Goal: Task Accomplishment & Management: Complete application form

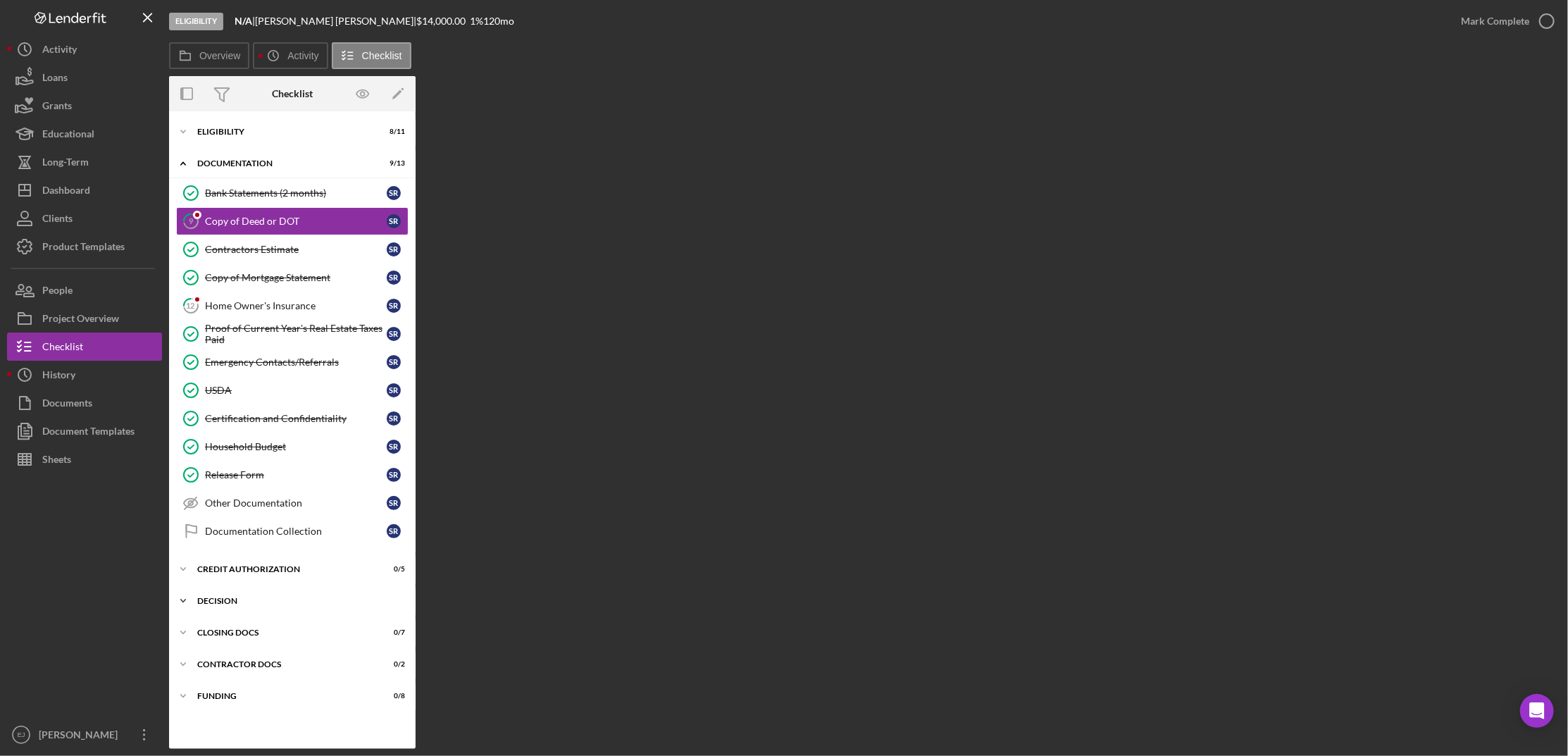
click at [220, 599] on div "Decision" at bounding box center [297, 600] width 201 height 8
click at [228, 298] on link "12 Home Owner's Insurance S R" at bounding box center [292, 306] width 232 height 29
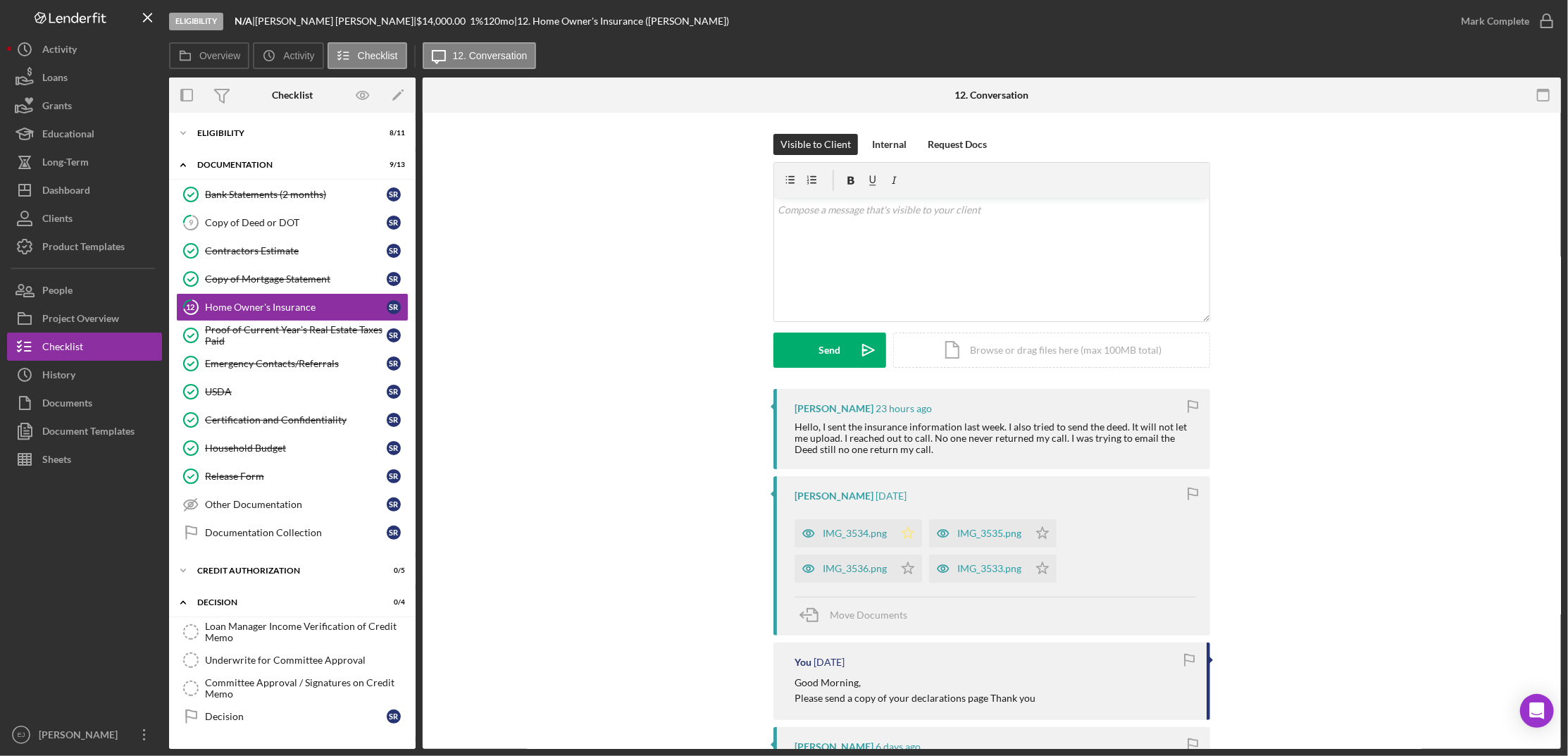
click at [903, 529] on icon "Icon/Star" at bounding box center [908, 533] width 29 height 29
click at [1037, 539] on polygon "button" at bounding box center [1042, 533] width 12 height 11
click at [1038, 539] on polygon "button" at bounding box center [1042, 533] width 12 height 11
click at [1037, 531] on polygon "button" at bounding box center [1042, 533] width 12 height 11
click at [858, 530] on div "IMG_3534.png" at bounding box center [854, 533] width 64 height 11
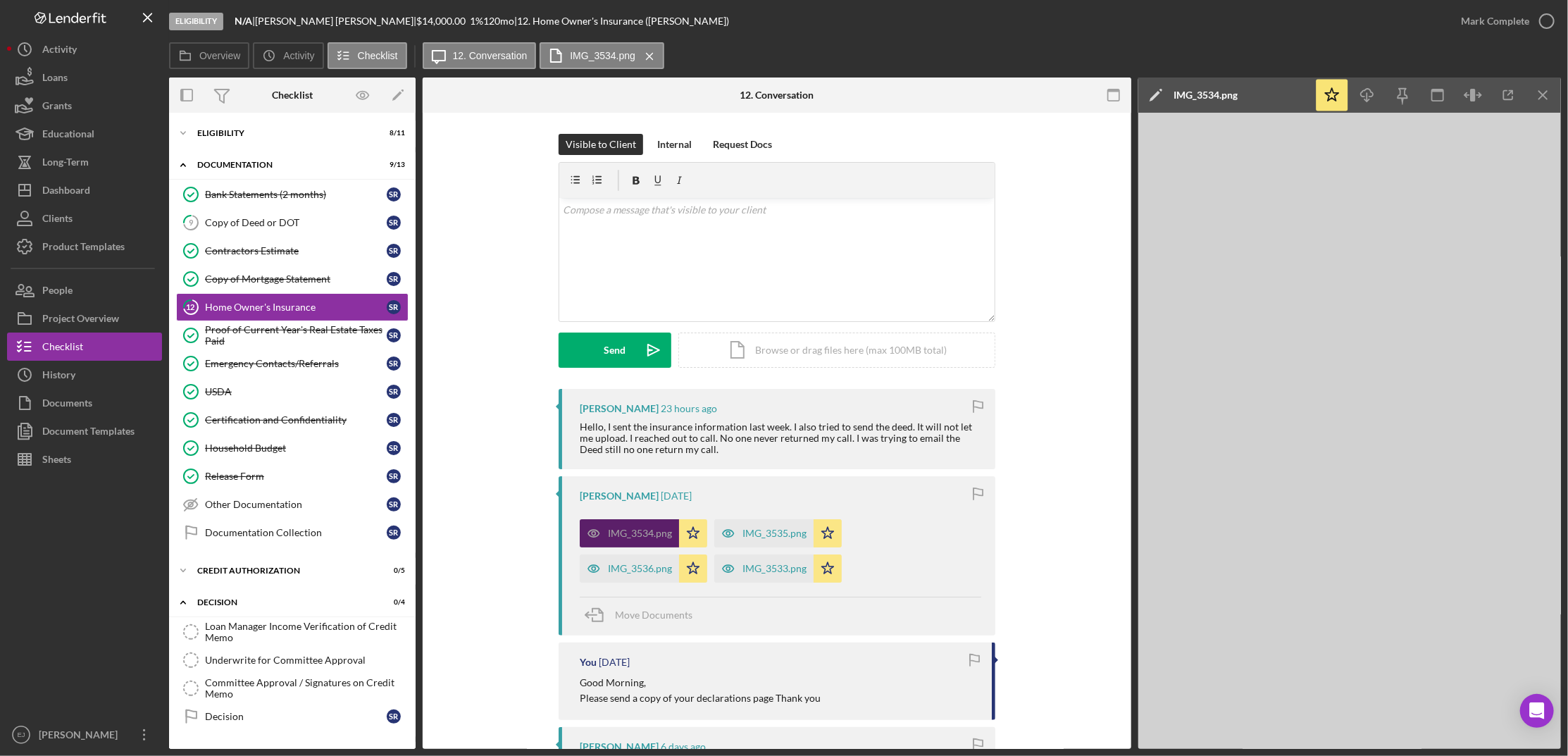
click at [858, 530] on div "IMG_3534.png Icon/Star IMG_3535.png Icon/Star IMG_3536.png Icon/Star IMG_3533.p…" at bounding box center [780, 547] width 401 height 70
click at [1556, 89] on icon "Icon/Menu Close" at bounding box center [1543, 95] width 31 height 31
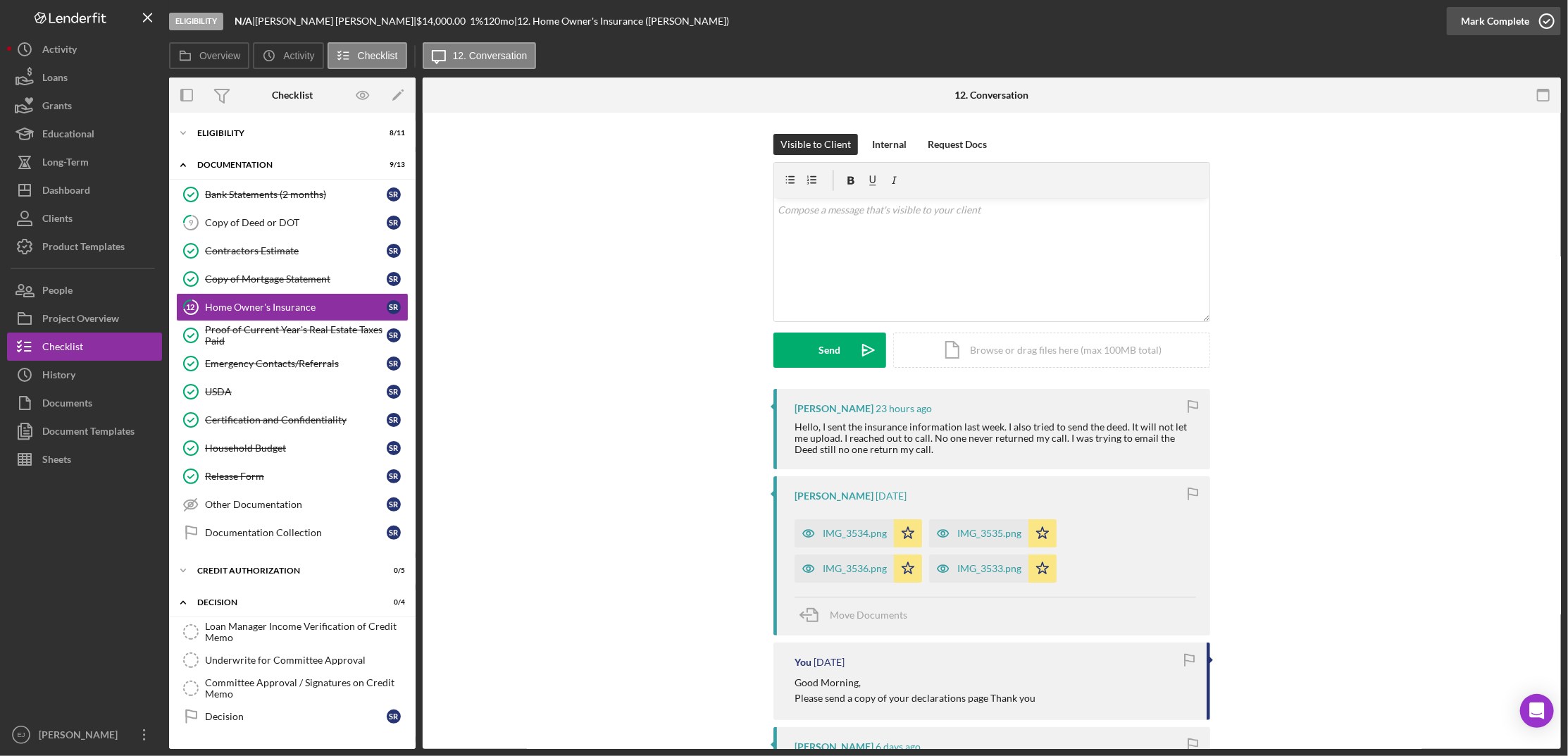
click at [1550, 12] on icon "button" at bounding box center [1546, 21] width 35 height 35
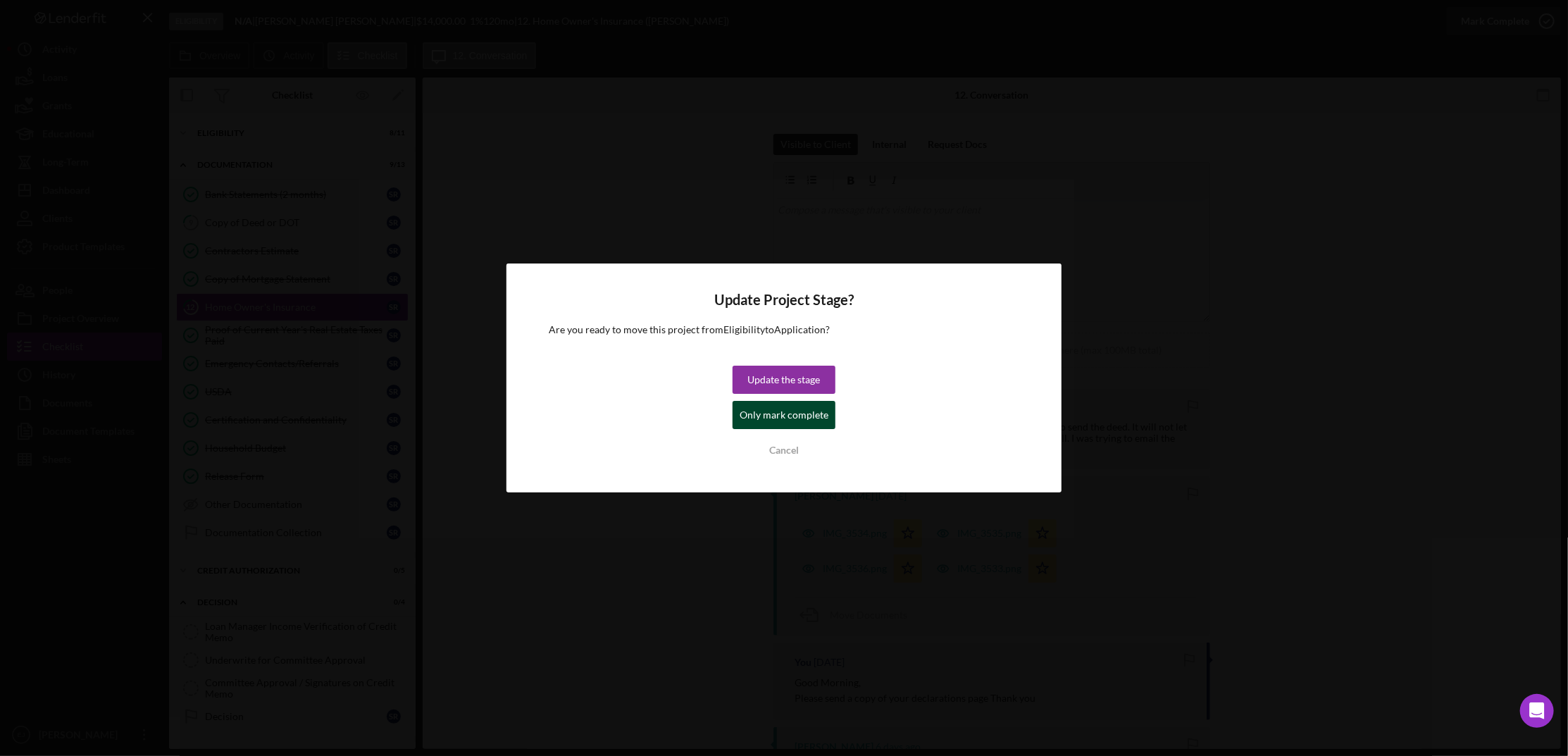
click at [804, 414] on div "Only mark complete" at bounding box center [784, 414] width 88 height 29
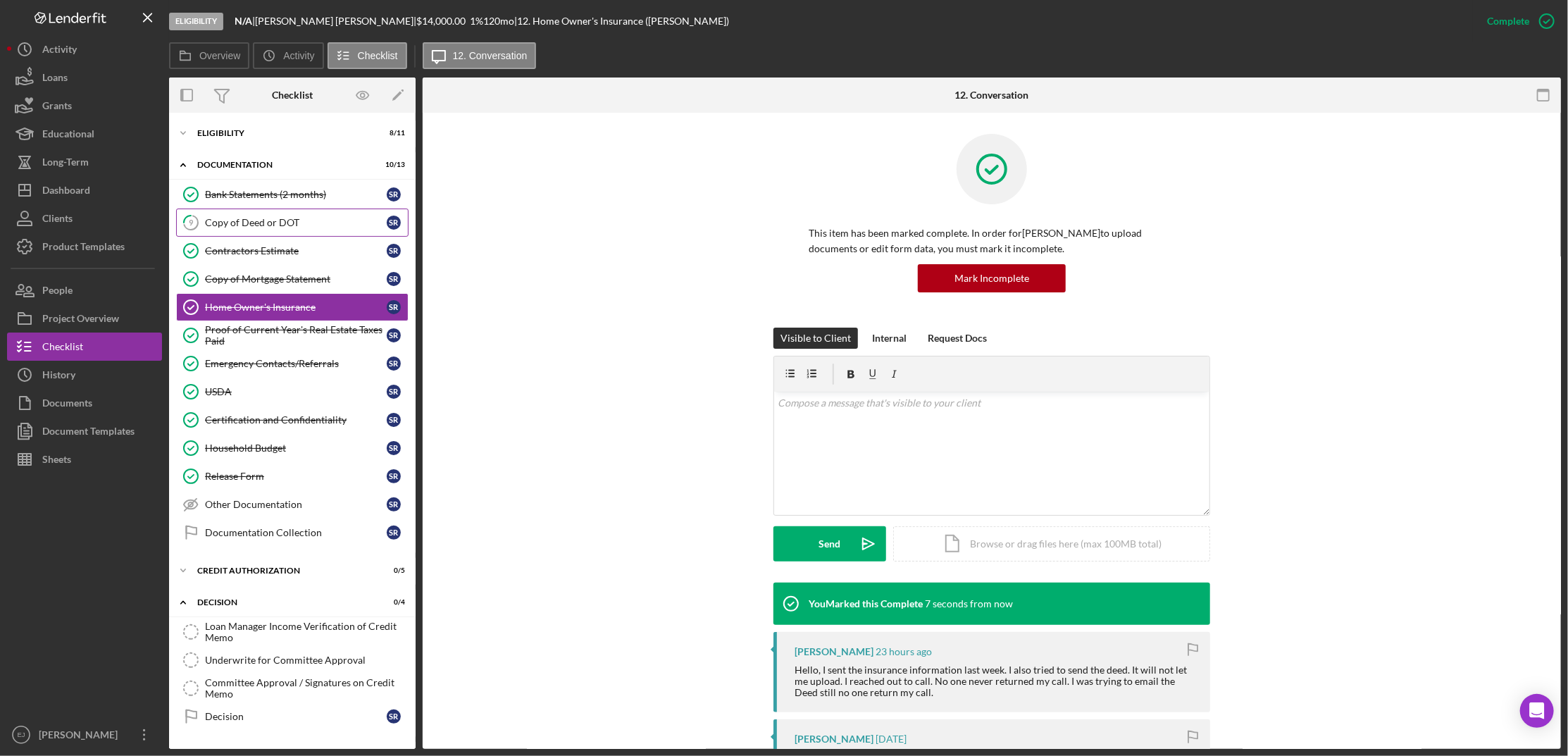
click at [270, 222] on div "Copy of Deed or DOT" at bounding box center [296, 223] width 181 height 11
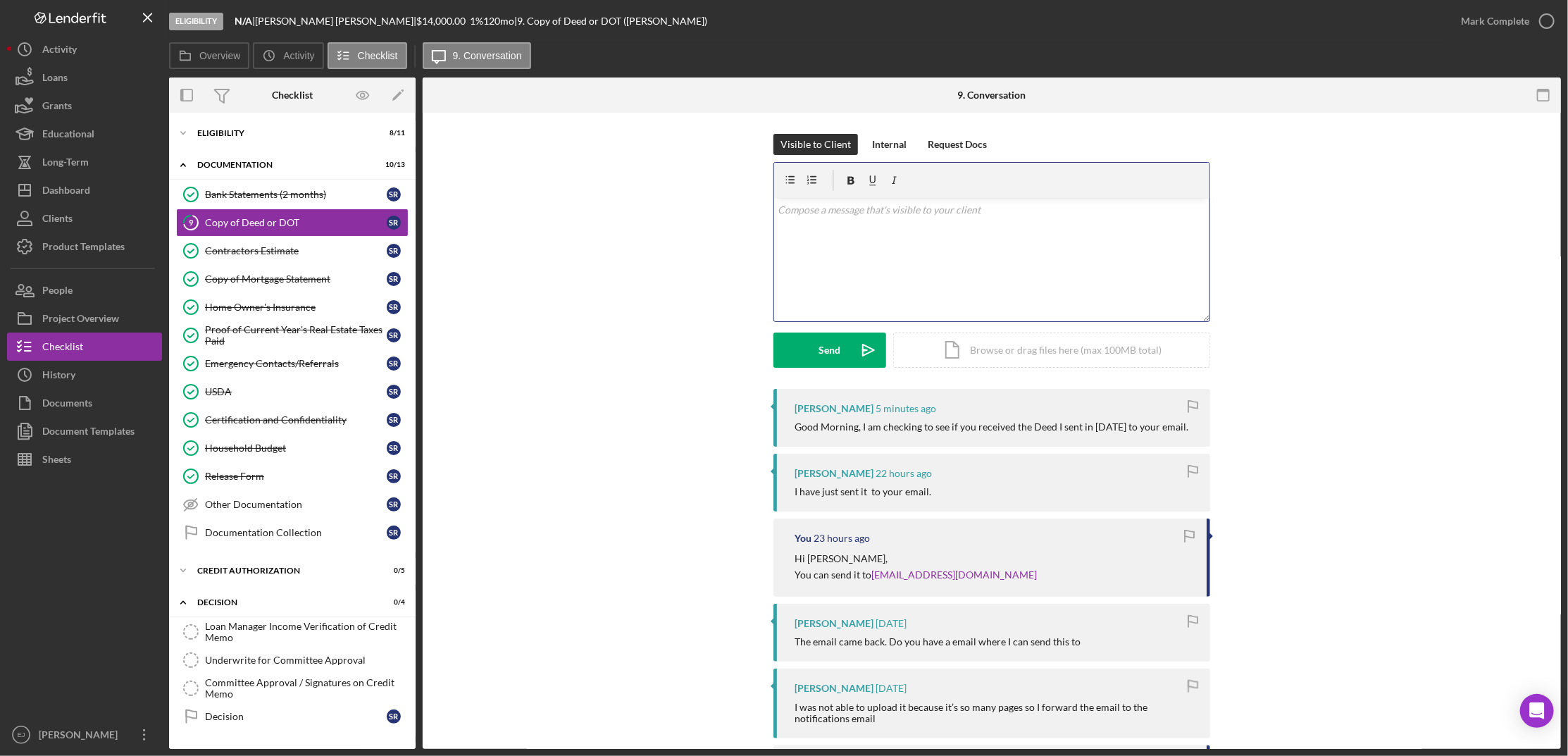
click at [855, 232] on div "v Color teal Color pink Remove color Add row above Add row below Add column bef…" at bounding box center [992, 260] width 436 height 123
click at [826, 346] on div "Send" at bounding box center [830, 350] width 22 height 35
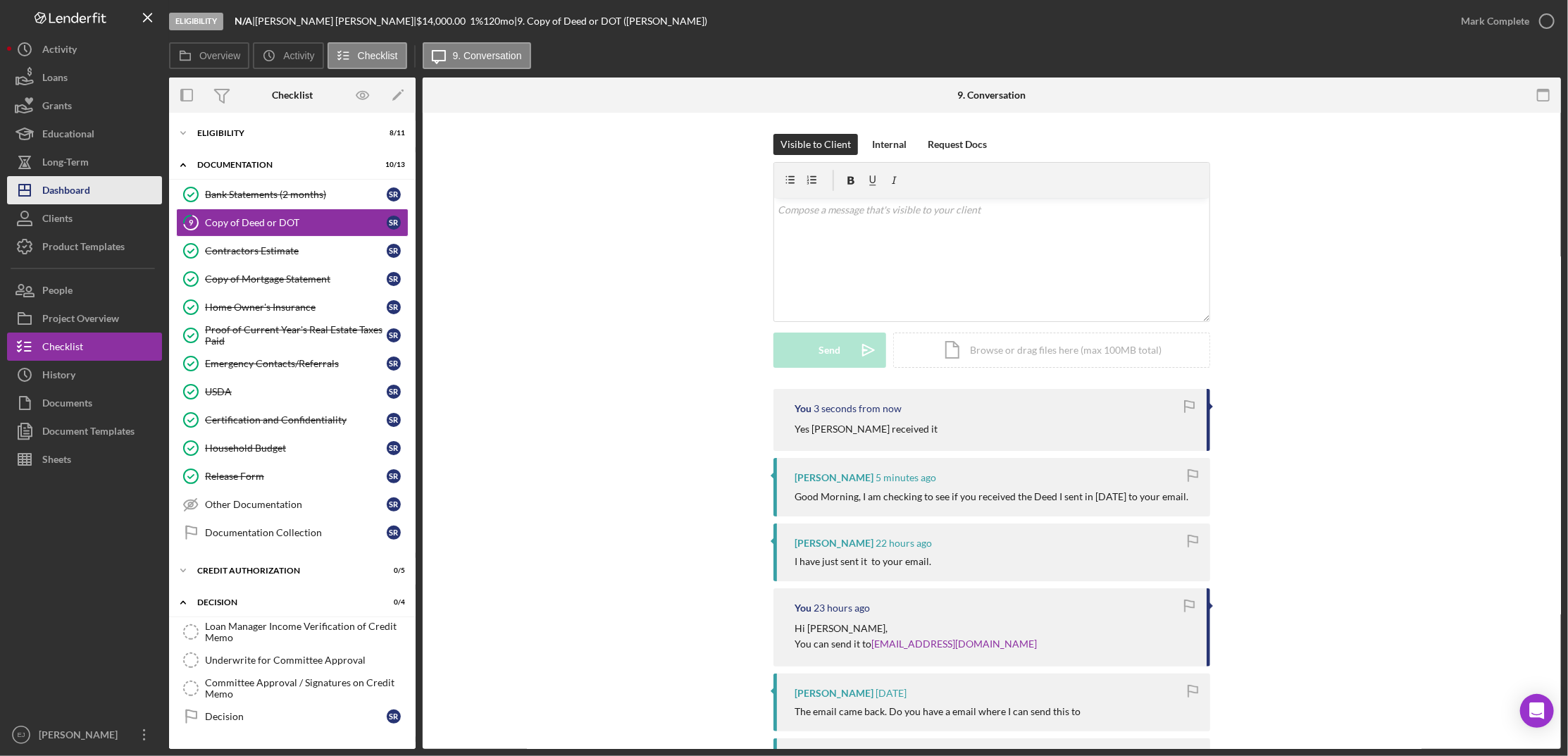
click at [98, 182] on button "Icon/Dashboard Dashboard" at bounding box center [85, 190] width 155 height 29
